Goal: Task Accomplishment & Management: Use online tool/utility

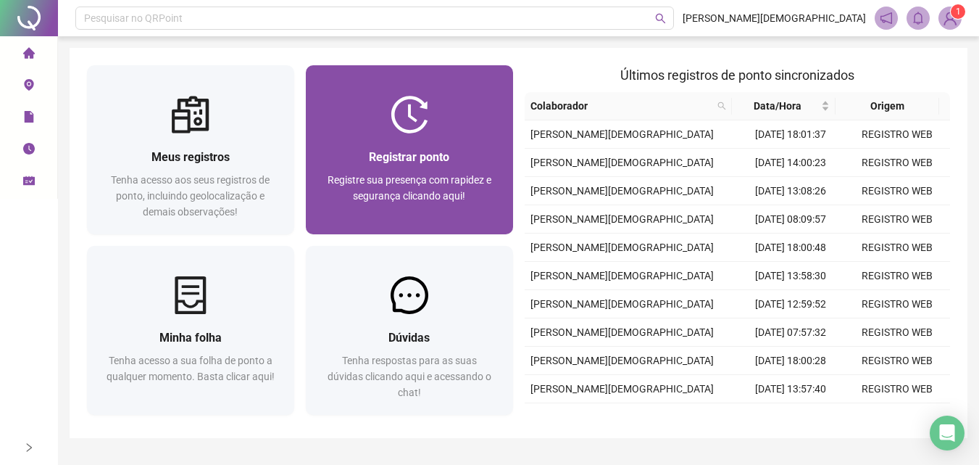
click at [404, 171] on div "Registrar ponto Registre sua presença com rapidez e segurança clicando aqui!" at bounding box center [409, 184] width 173 height 72
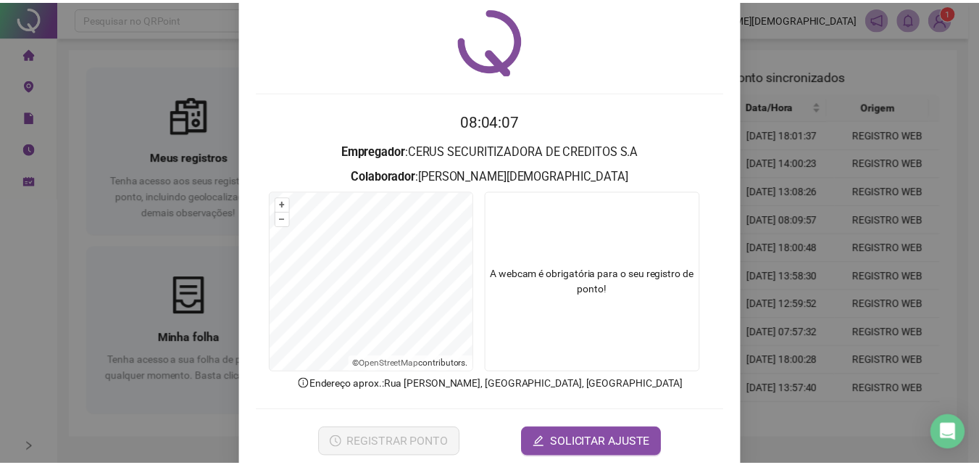
scroll to position [70, 0]
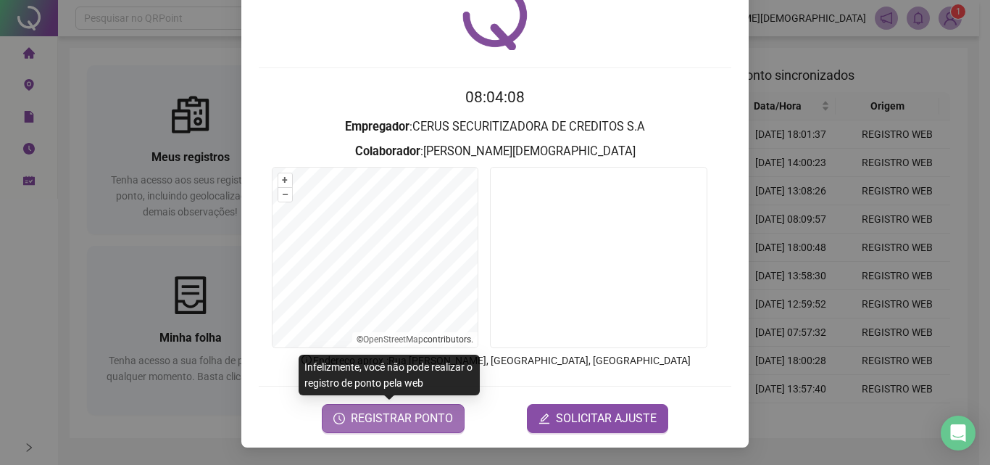
click at [406, 424] on span "REGISTRAR PONTO" at bounding box center [402, 418] width 102 height 17
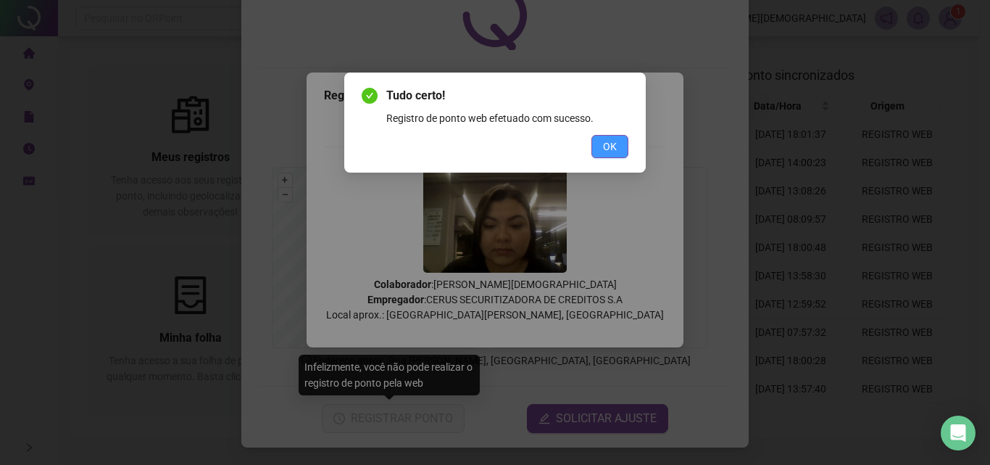
click at [618, 154] on button "OK" at bounding box center [610, 146] width 37 height 23
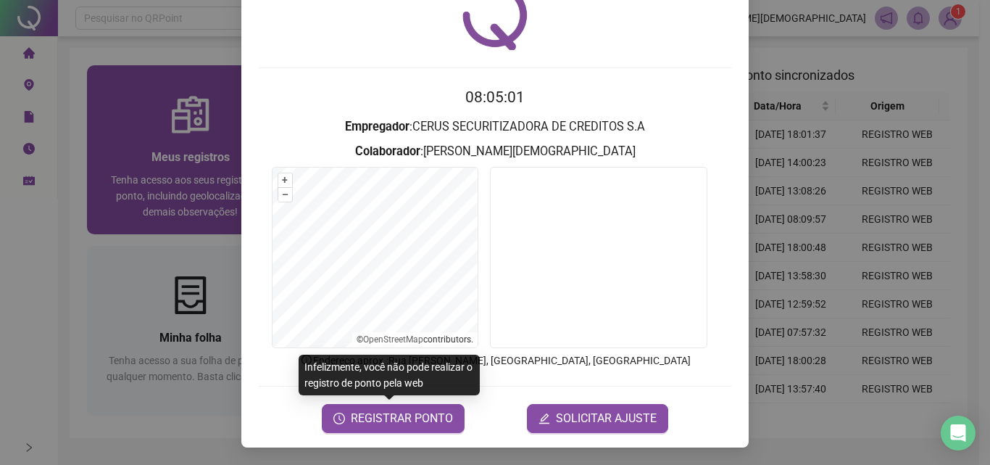
click at [158, 125] on div "Registro de ponto web 08:05:01 Empregador : CERUS SECURITIZADORA DE CREDITOS S.…" at bounding box center [495, 232] width 990 height 465
